Goal: Task Accomplishment & Management: Complete application form

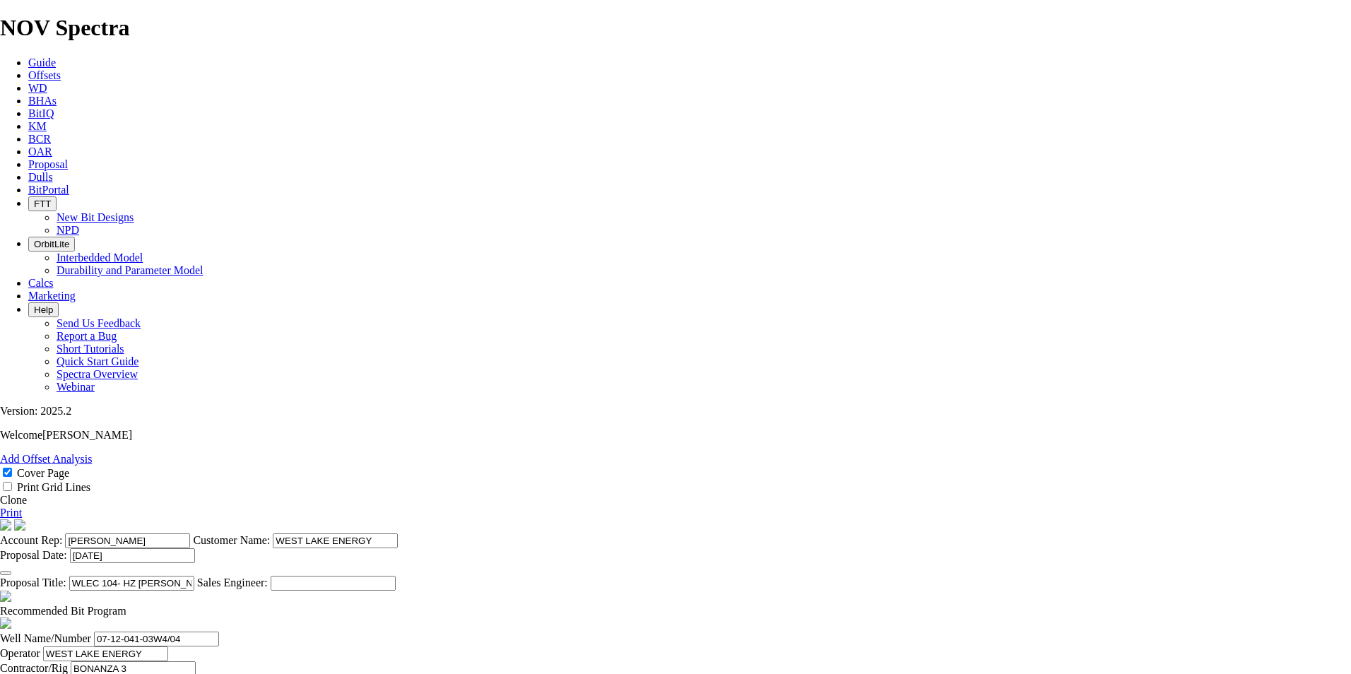
select select "field"
select select "location"
select select "province"
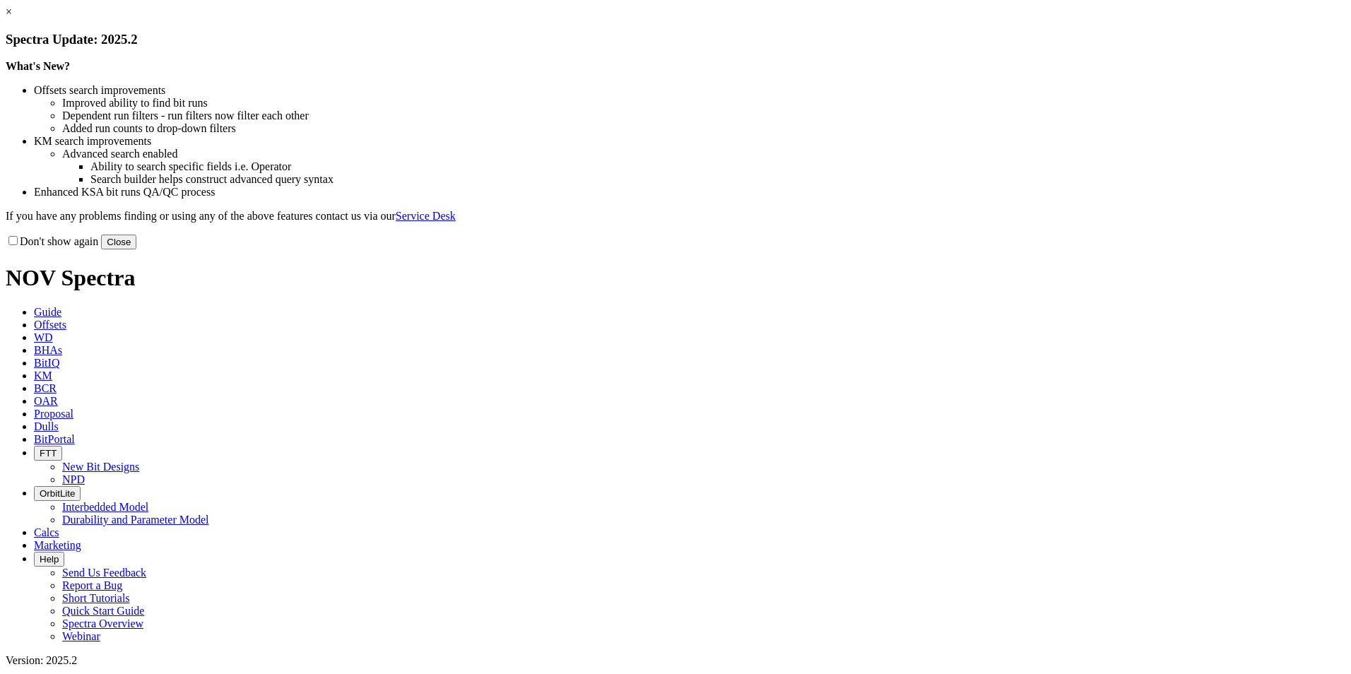
click at [136, 249] on button "Close" at bounding box center [118, 242] width 35 height 15
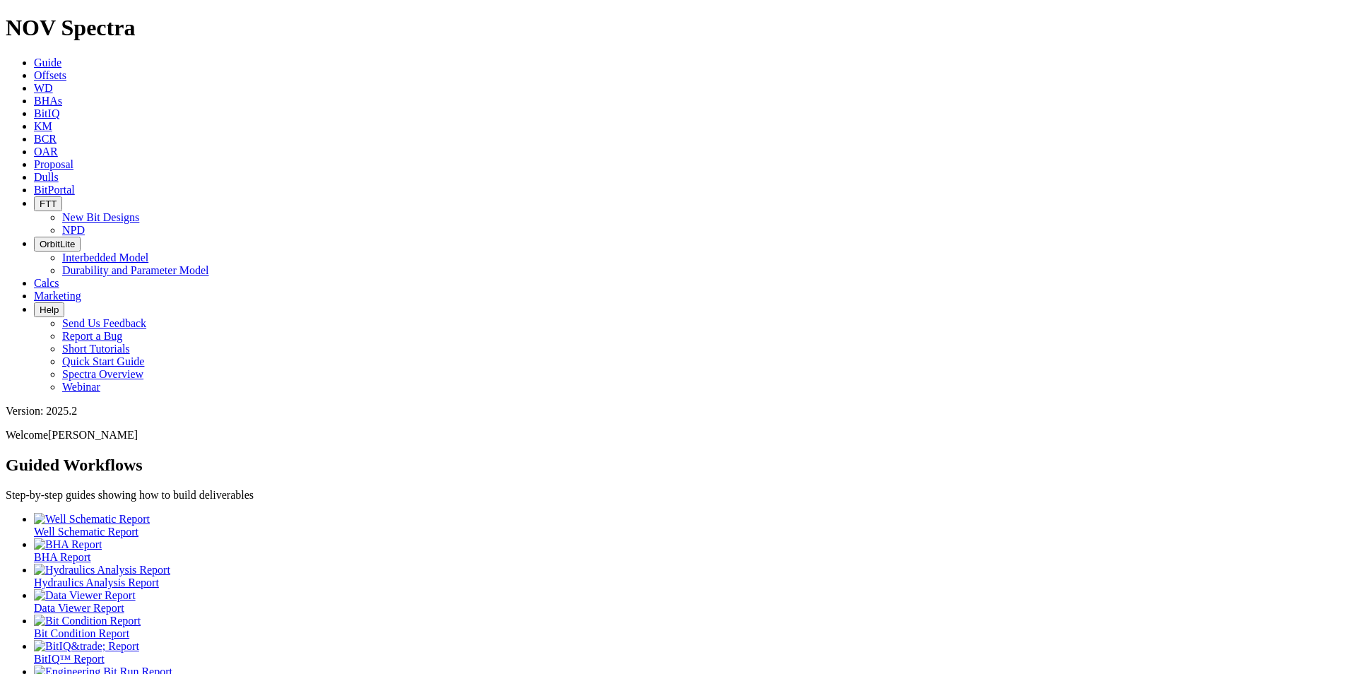
click at [34, 158] on icon at bounding box center [34, 164] width 0 height 12
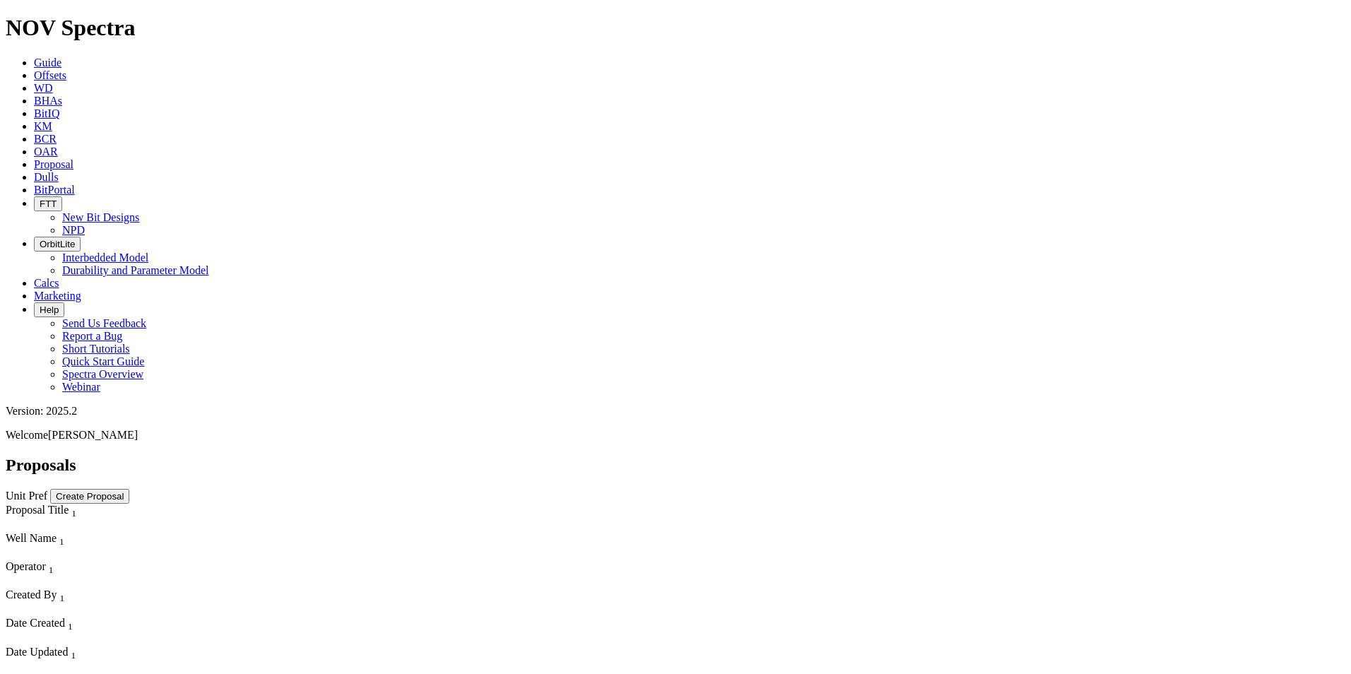
scroll to position [1413, 0]
select select "field"
select select "location"
select select "province"
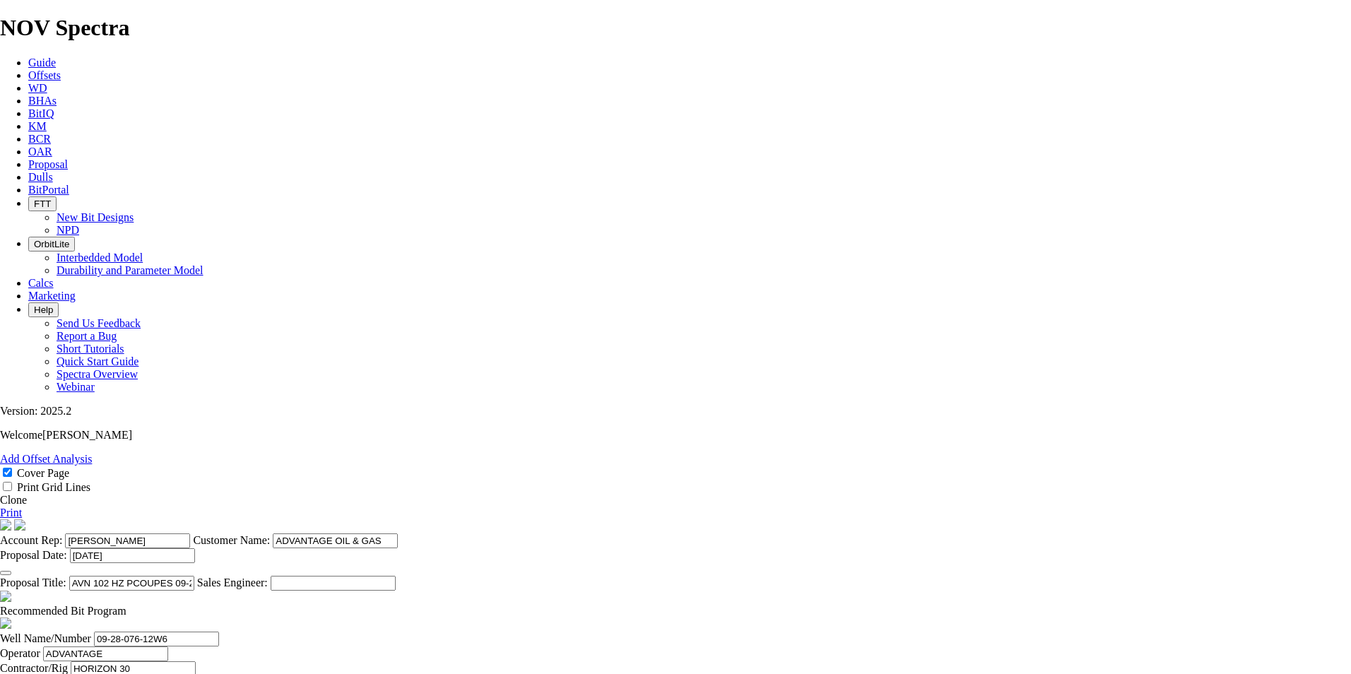
click at [27, 413] on link "Clone" at bounding box center [13, 500] width 27 height 12
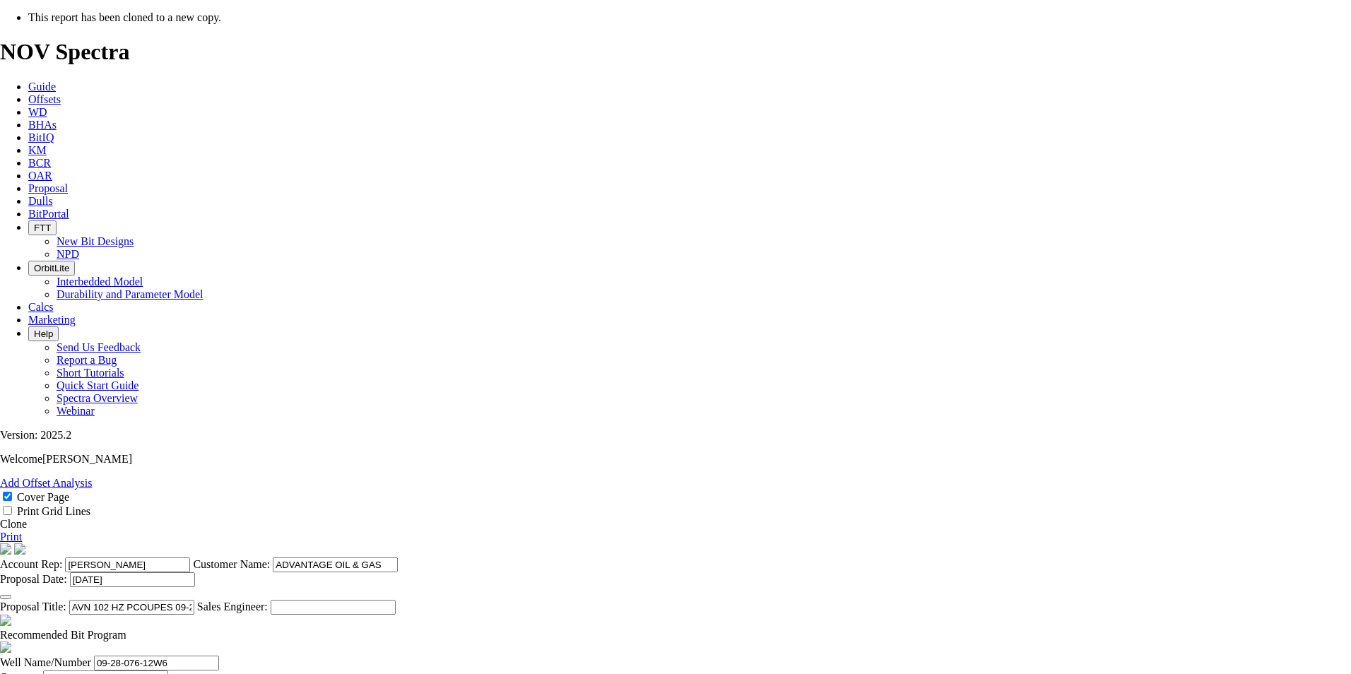
select select "field"
select select "location"
select select "province"
click at [6, 413] on icon "button" at bounding box center [6, 597] width 0 height 0
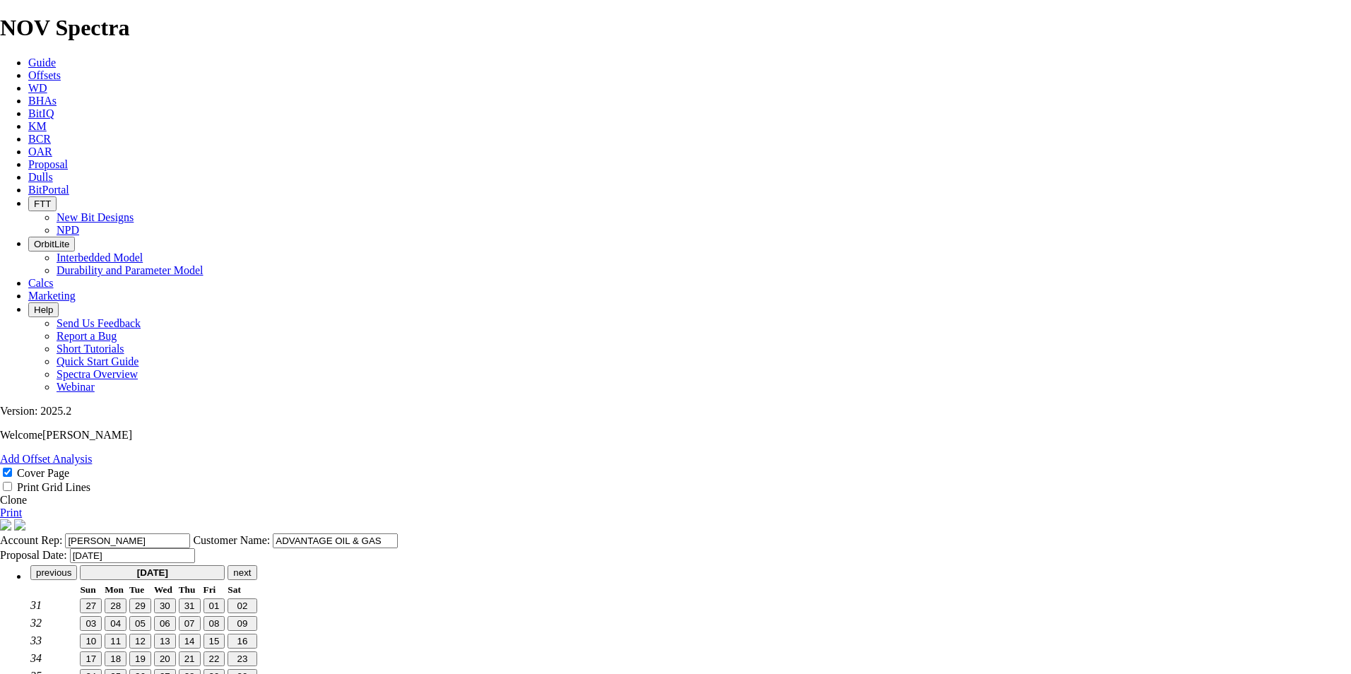
scroll to position [0, 0]
type input "06-Oct-2025"
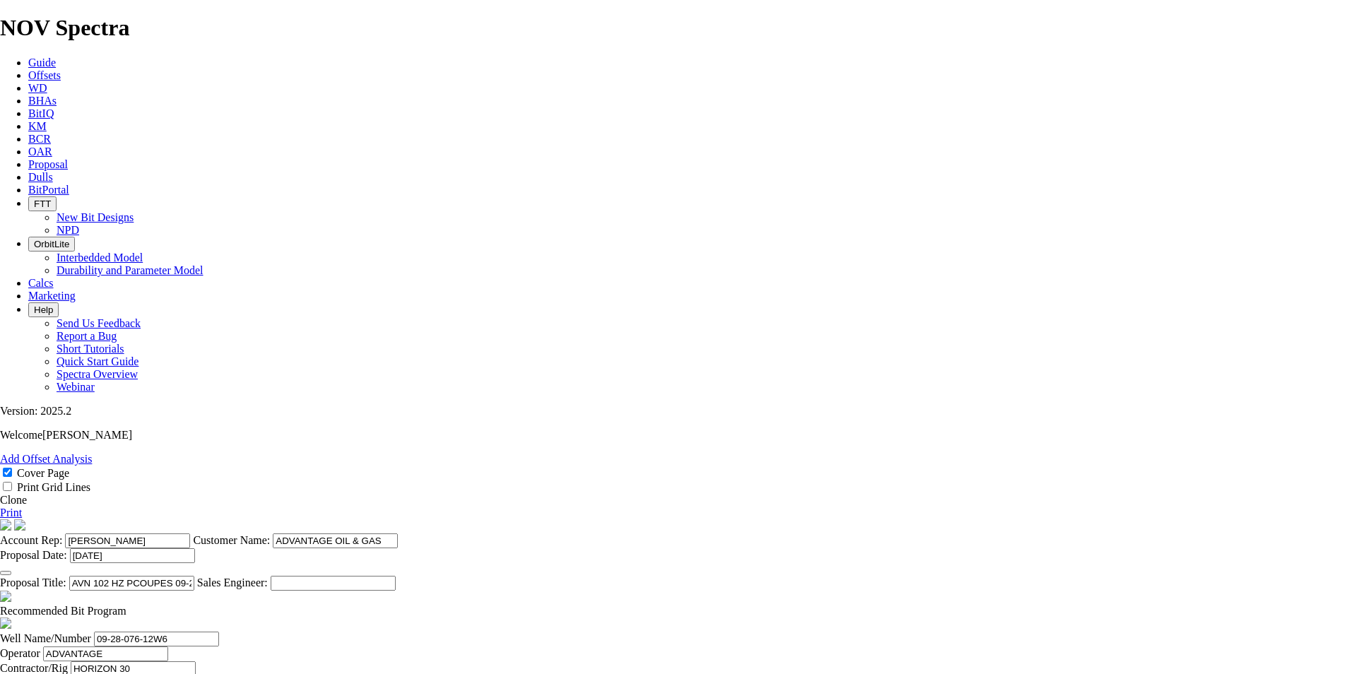
scroll to position [283, 0]
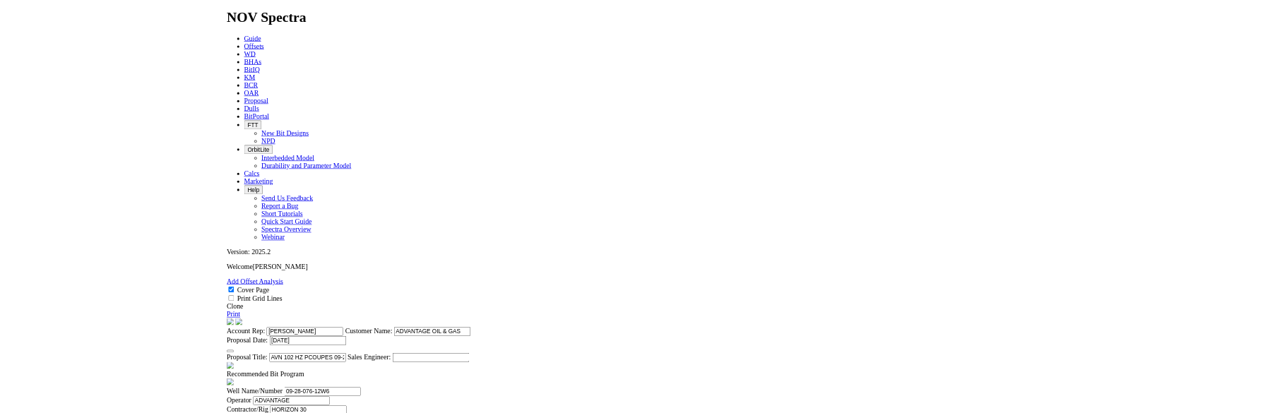
scroll to position [353, 0]
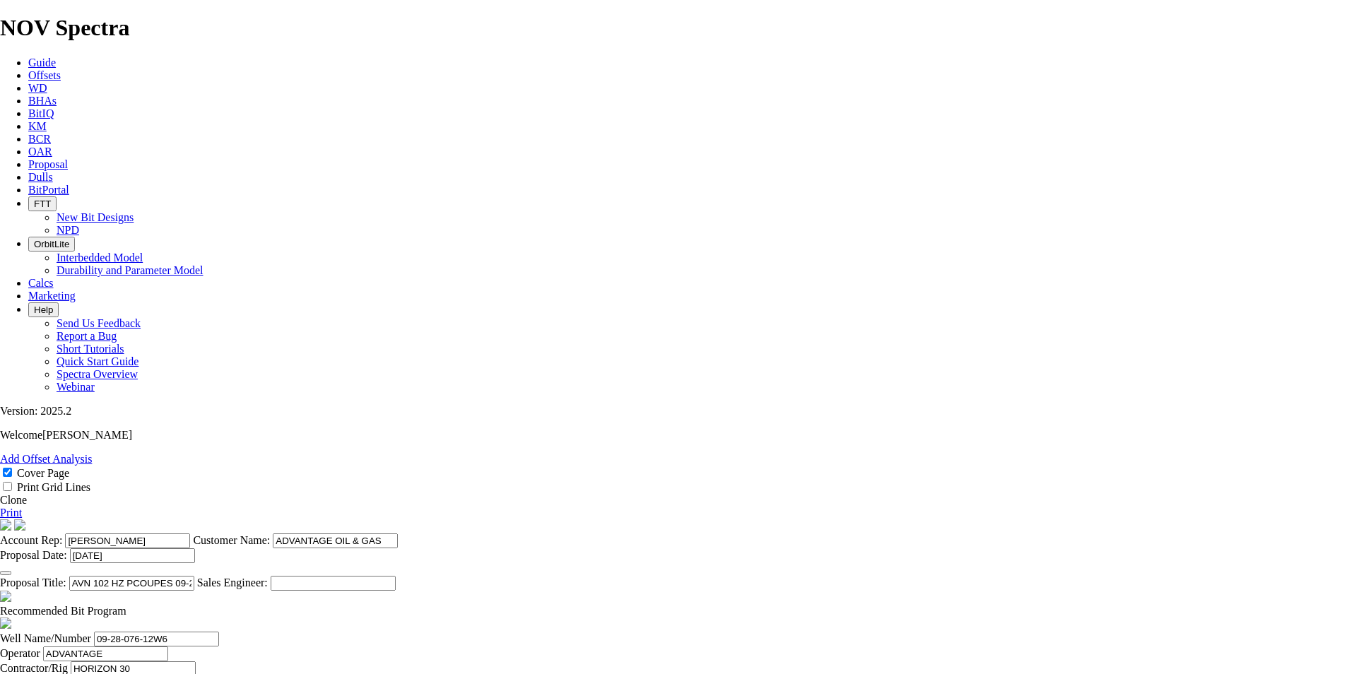
type input "06-Oct-2025"
click at [126, 413] on span at bounding box center [126, 611] width 0 height 12
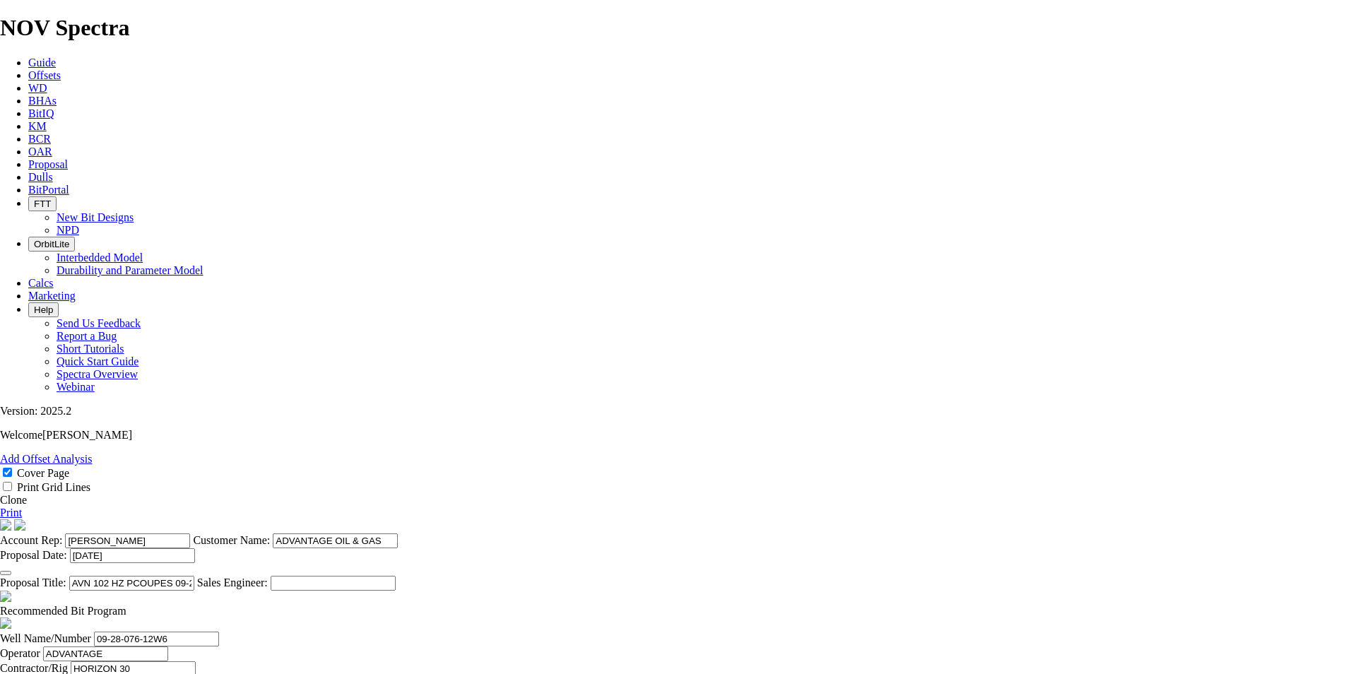
checkbox input "false"
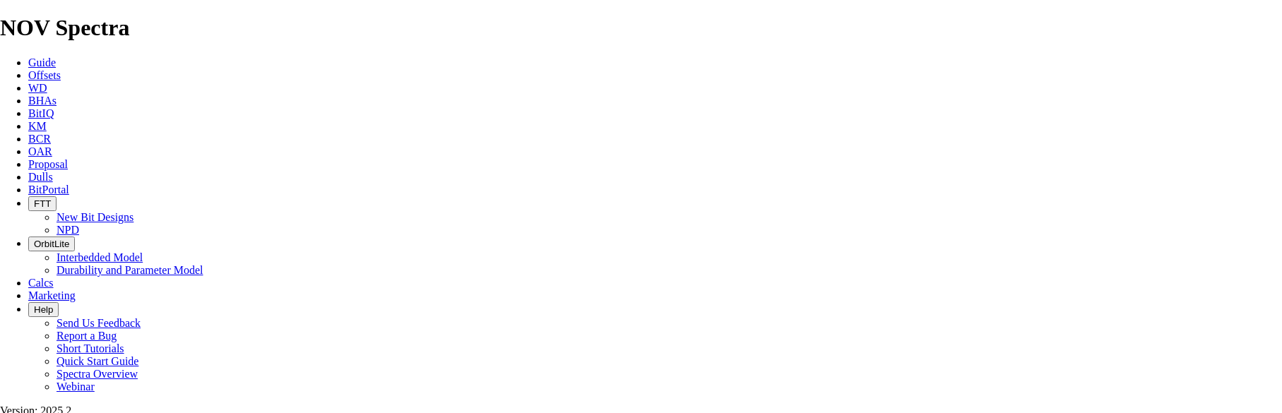
drag, startPoint x: 734, startPoint y: 187, endPoint x: 560, endPoint y: 185, distance: 173.8
drag, startPoint x: 708, startPoint y: 114, endPoint x: 640, endPoint y: 119, distance: 68.6
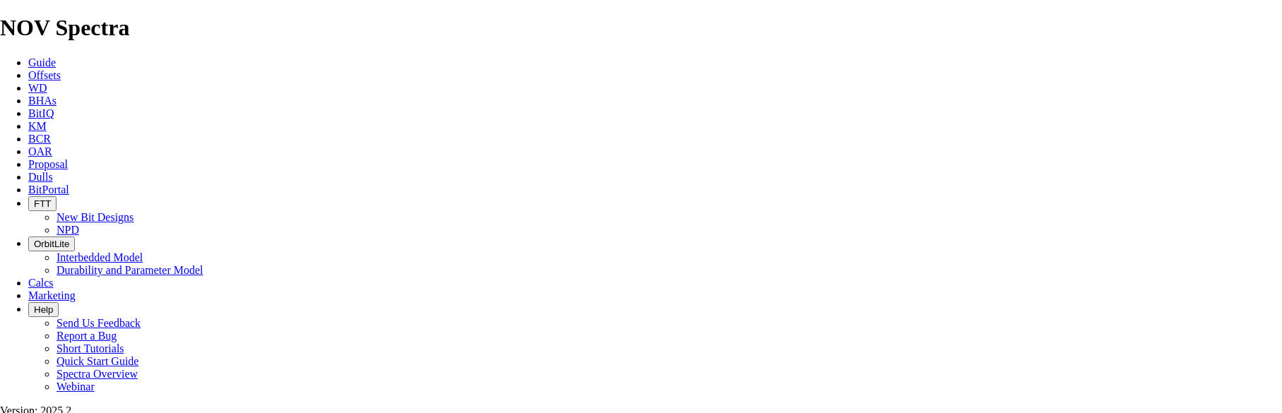
type input "AVN HZ PCOUPES 09-14-076-11W6"
drag, startPoint x: 368, startPoint y: 312, endPoint x: 286, endPoint y: 314, distance: 82.0
paste input "14-076-11"
type input "09-14-076-11W6"
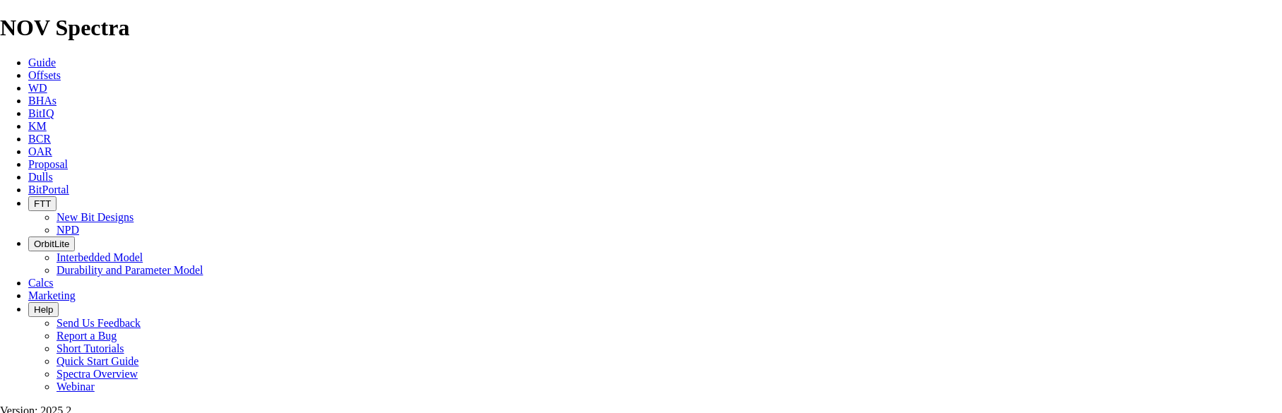
type input "HORIZON 23"
type input "JEFF WEISS"
drag, startPoint x: 874, startPoint y: 312, endPoint x: 769, endPoint y: 314, distance: 105.3
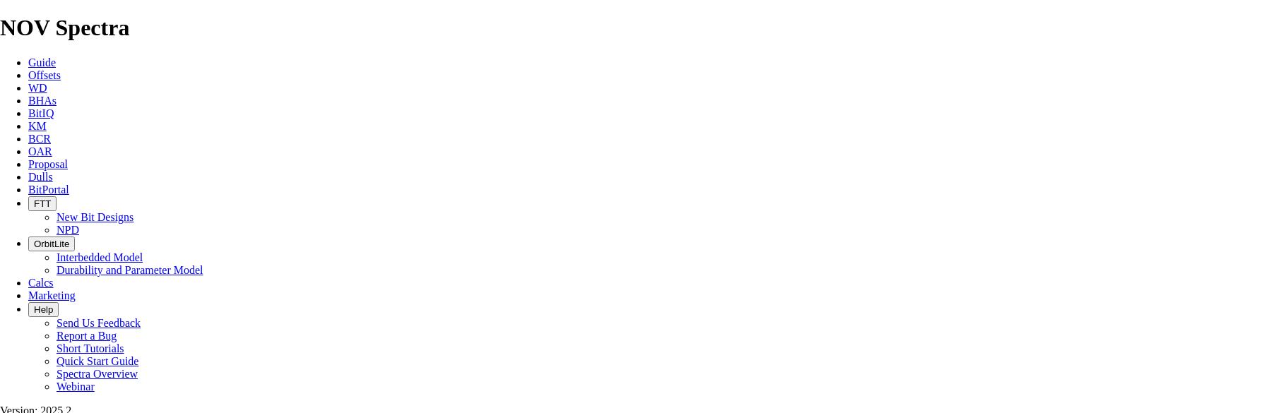
type input "08-16-076-11W6"
drag, startPoint x: 423, startPoint y: 263, endPoint x: 373, endPoint y: 271, distance: 50.7
type input "311.2"
type input "405"
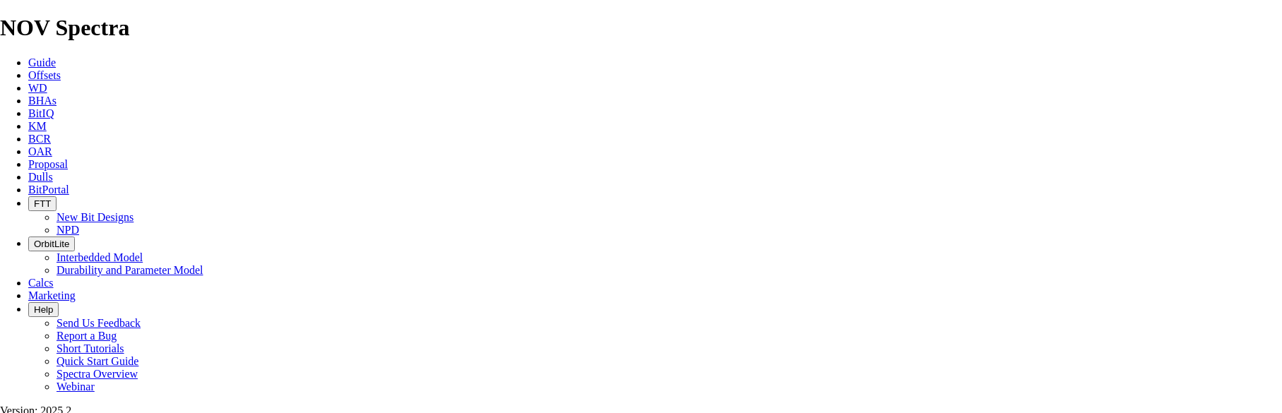
type input "405"
type input "4.5"
drag, startPoint x: 422, startPoint y: 302, endPoint x: 365, endPoint y: 304, distance: 56.5
type input "171.5"
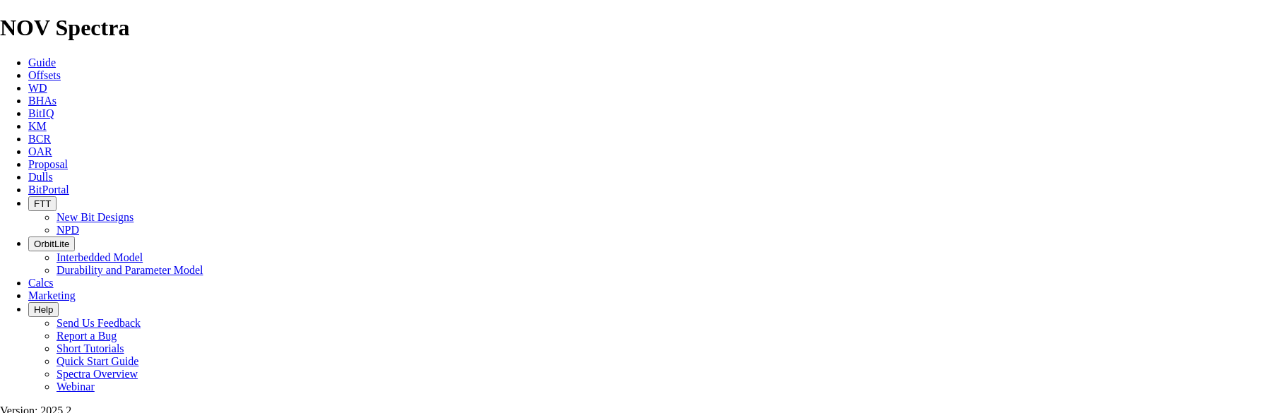
type input "TK63-H1"
type input "2225"
type input "1820"
drag, startPoint x: 689, startPoint y: 305, endPoint x: 910, endPoint y: 304, distance: 221.8
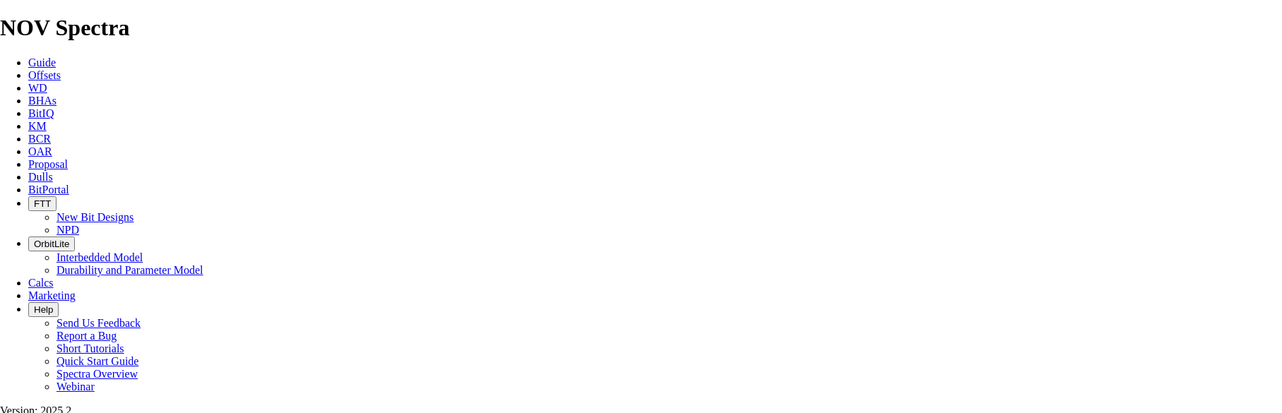
drag, startPoint x: 688, startPoint y: 307, endPoint x: 845, endPoint y: 294, distance: 157.3
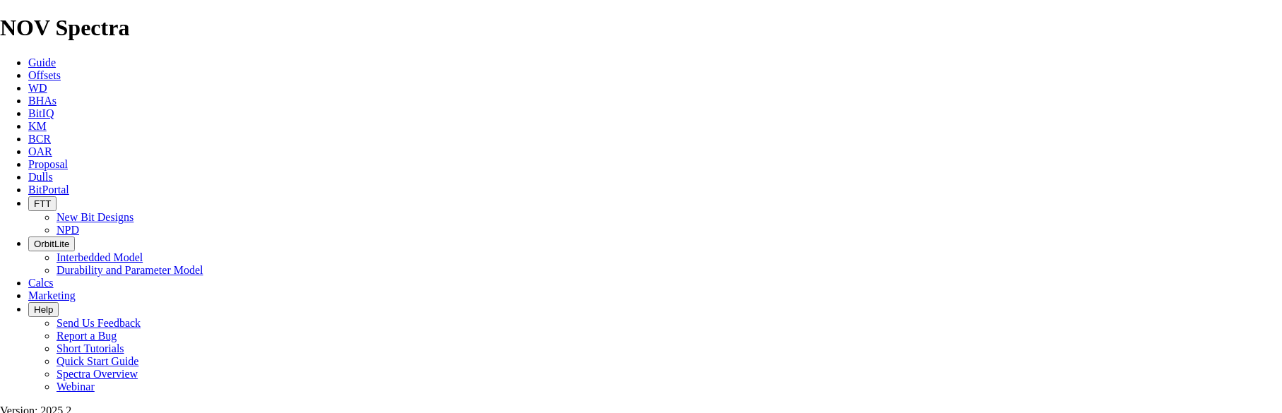
type input "40.444"
type input "17000"
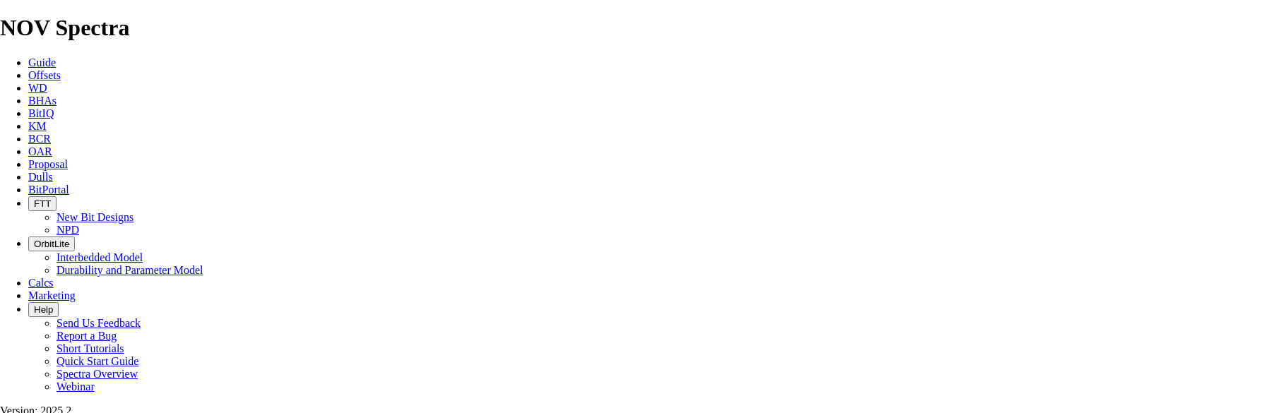
drag, startPoint x: 417, startPoint y: 338, endPoint x: 370, endPoint y: 343, distance: 47.6
type input "171.5"
type input "TK63-H1"
drag, startPoint x: 562, startPoint y: 339, endPoint x: 514, endPoint y: 344, distance: 48.3
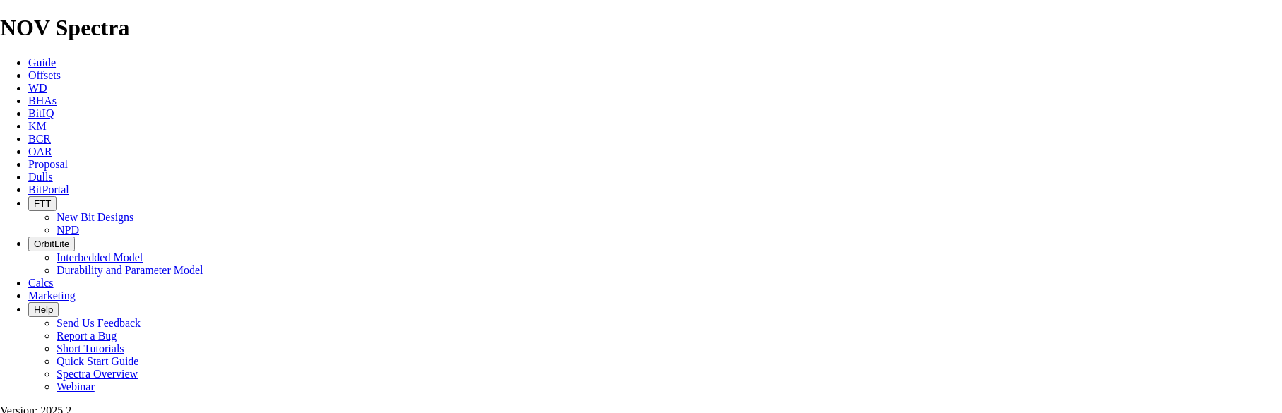
type input "5549"
type input "3324"
type input "55.4"
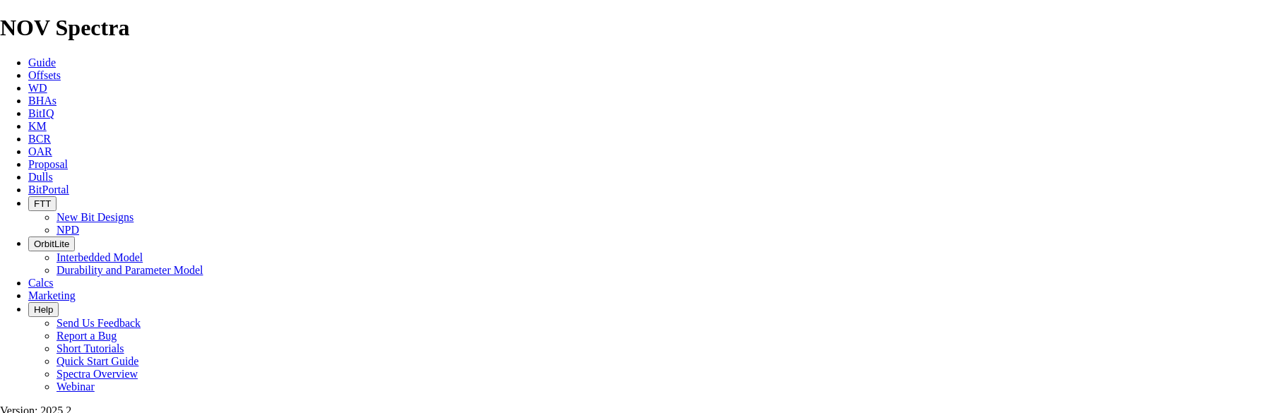
type input "17000"
drag, startPoint x: 336, startPoint y: 266, endPoint x: 374, endPoint y: 266, distance: 38.9
drag, startPoint x: 692, startPoint y: 277, endPoint x: 281, endPoint y: 289, distance: 411.3
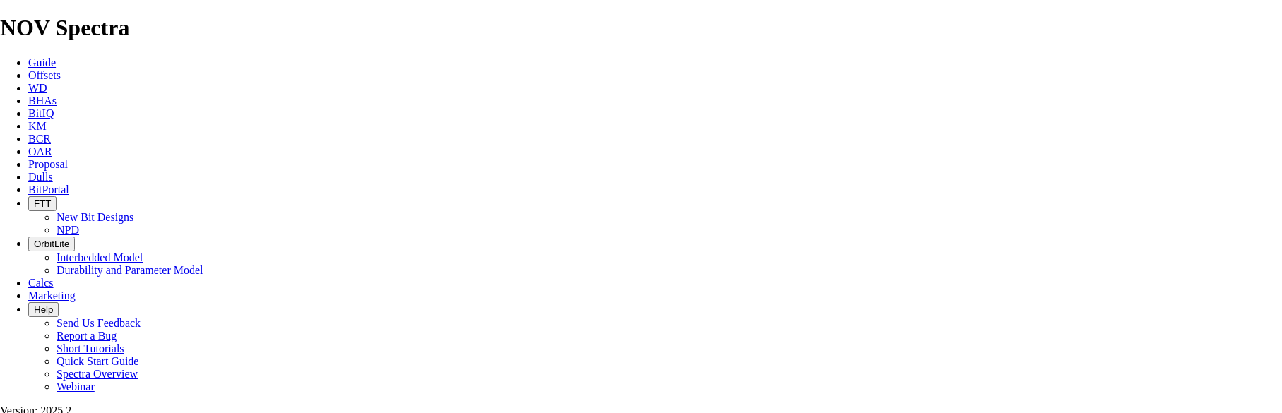
type textarea "A 159mm TKC63-H1 ALSO AVAILABLE FOR $15,000."
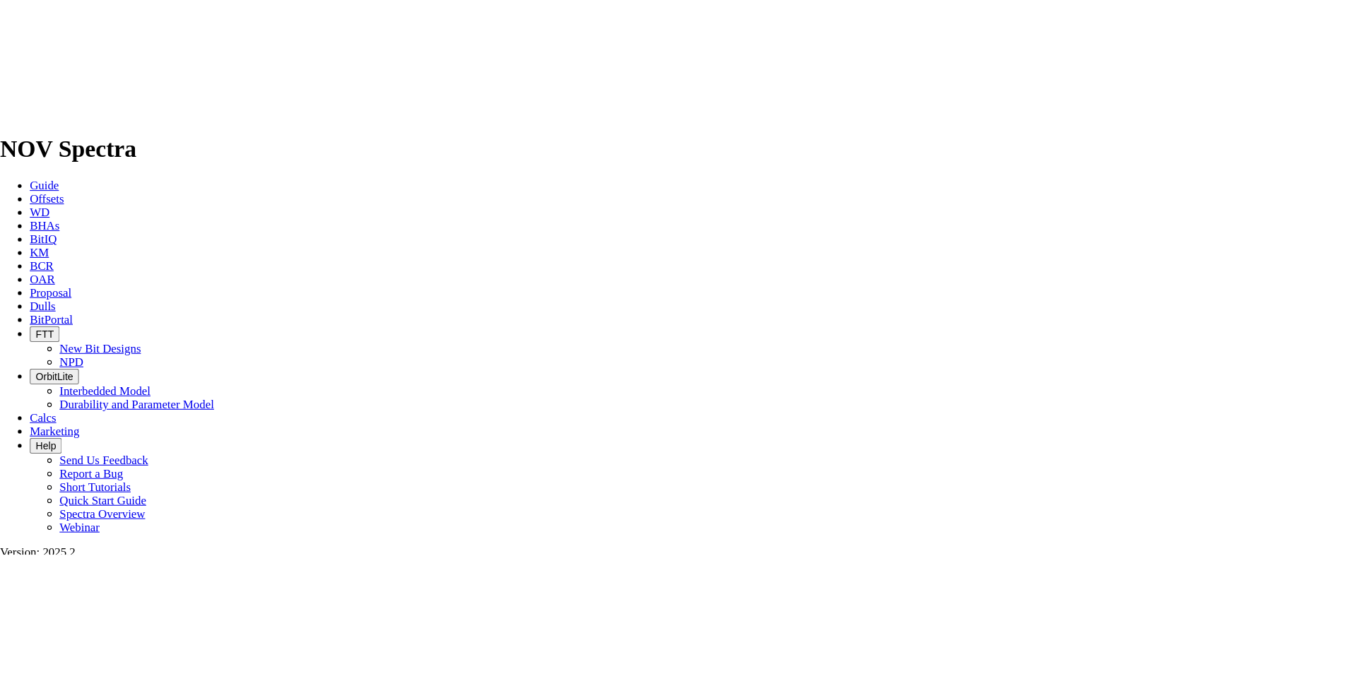
scroll to position [636, 0]
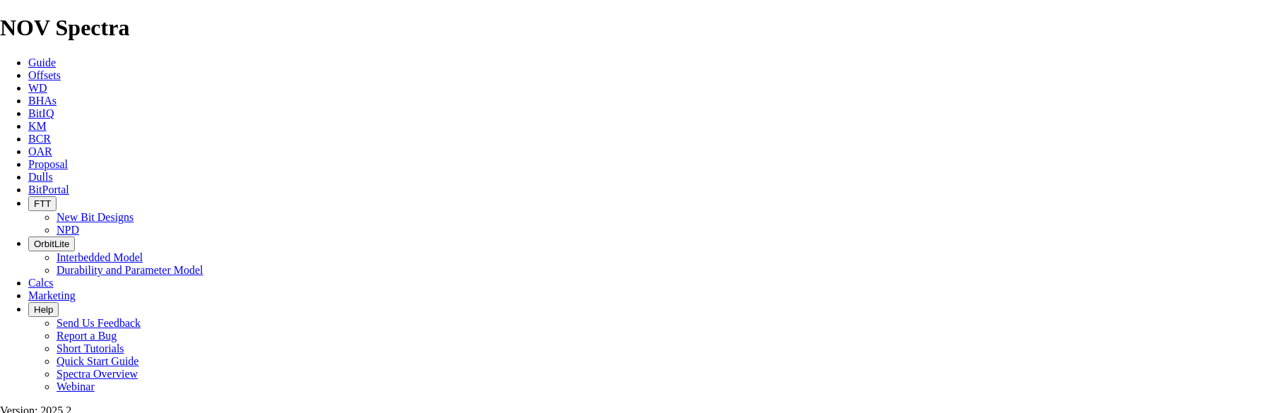
drag, startPoint x: 794, startPoint y: 270, endPoint x: 751, endPoint y: 270, distance: 43.1
type input "40"
type input "83.1"
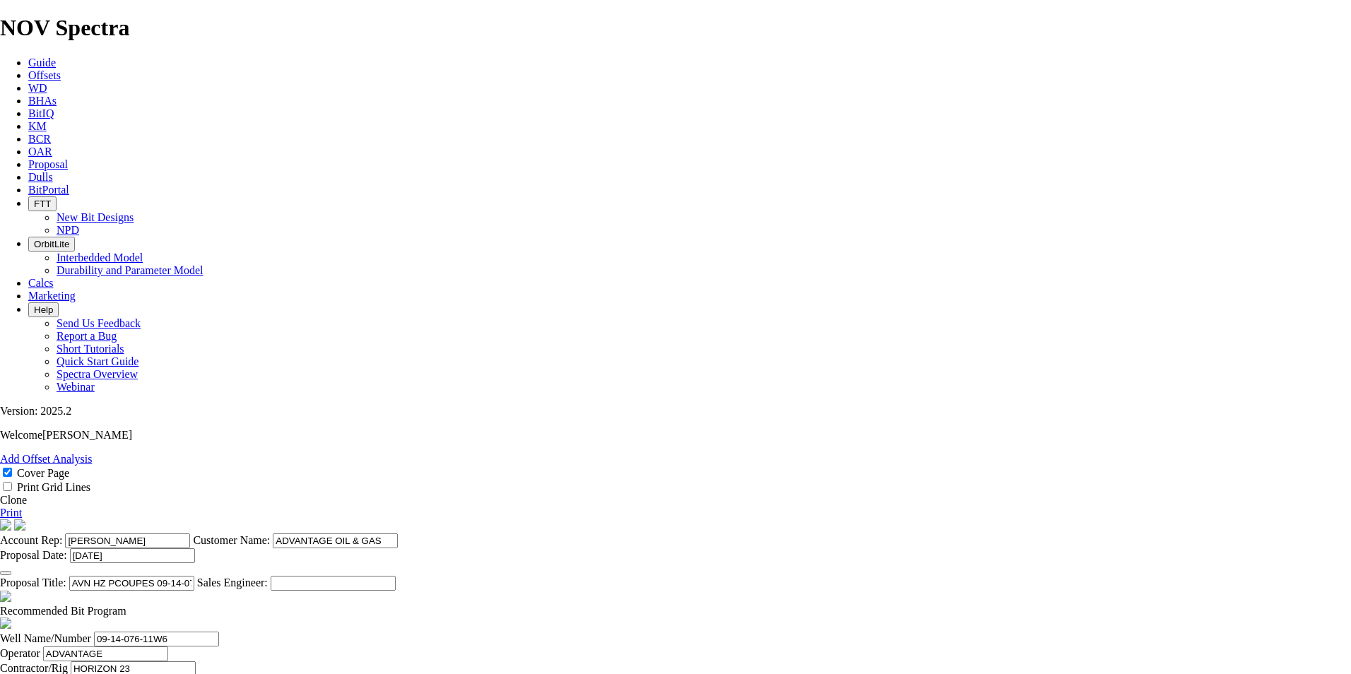
scroll to position [593, 0]
